Goal: Find contact information: Find contact information

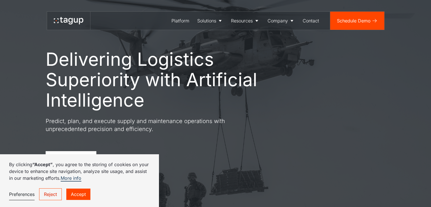
click at [82, 192] on link "Accept" at bounding box center [78, 193] width 24 height 11
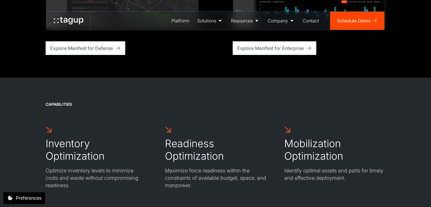
scroll to position [1682, 0]
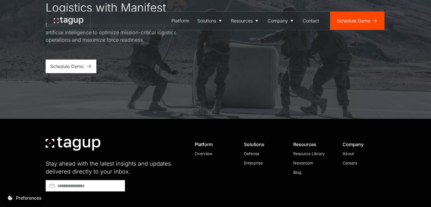
scroll to position [2236, 0]
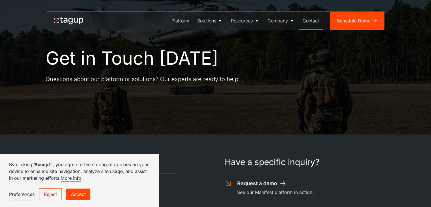
scroll to position [11, 0]
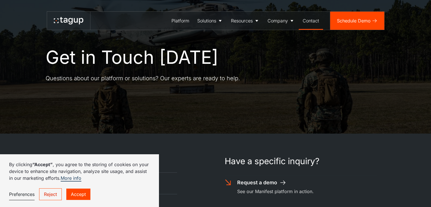
click at [75, 194] on link "Accept" at bounding box center [78, 193] width 24 height 11
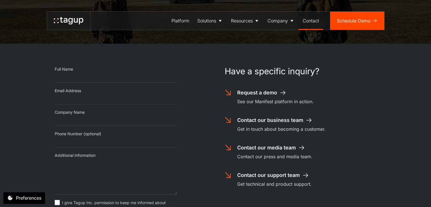
scroll to position [97, 0]
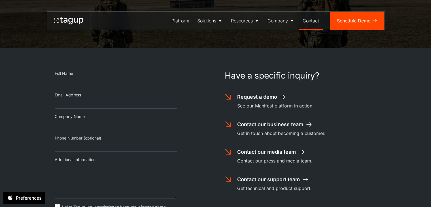
click at [266, 124] on div "Contact our business team" at bounding box center [270, 124] width 66 height 7
click at [343, 108] on div "Request a demo See our Manifest platform in action." at bounding box center [303, 101] width 133 height 16
click at [281, 152] on div "Contact our media team" at bounding box center [266, 151] width 59 height 7
click at [286, 151] on div "Contact our media team" at bounding box center [266, 151] width 59 height 7
